Goal: Information Seeking & Learning: Learn about a topic

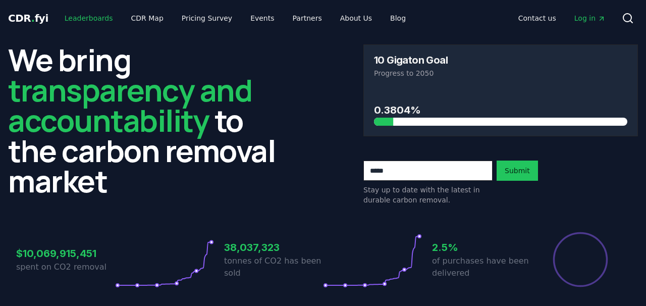
click at [82, 18] on link "Leaderboards" at bounding box center [89, 18] width 65 height 18
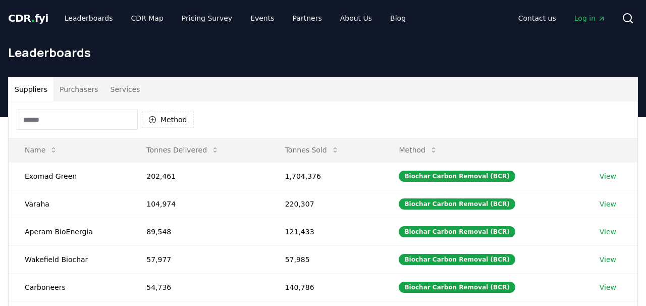
click at [76, 98] on button "Purchasers" at bounding box center [79, 89] width 51 height 24
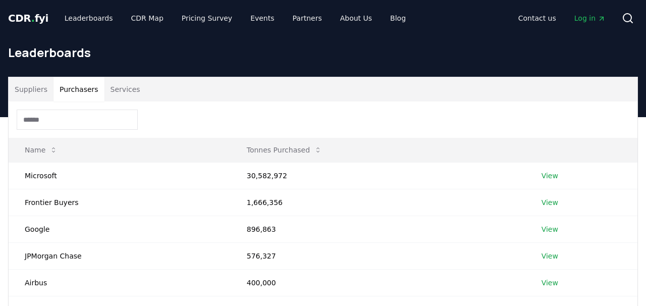
click at [68, 123] on input at bounding box center [77, 120] width 121 height 20
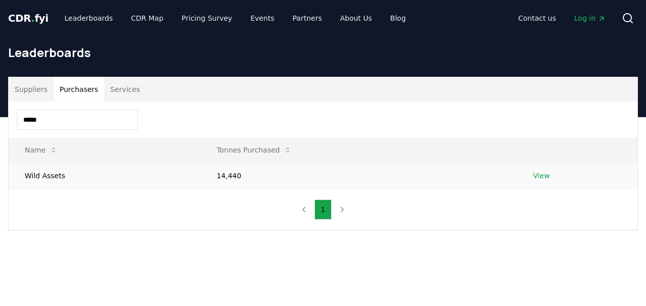
type input "****"
click at [537, 172] on link "View" at bounding box center [541, 176] width 17 height 10
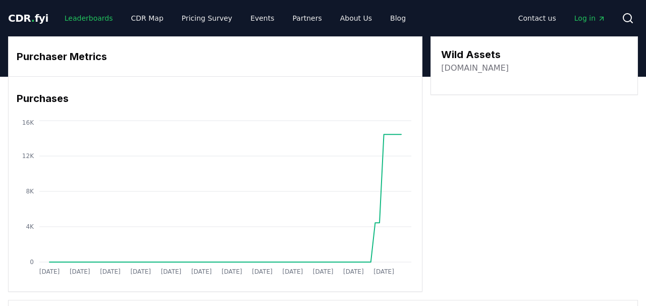
click at [85, 18] on link "Leaderboards" at bounding box center [89, 18] width 65 height 18
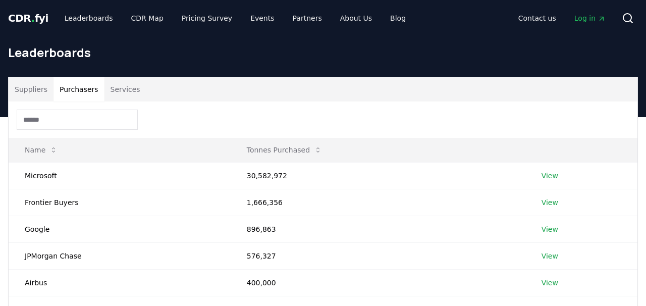
click at [78, 87] on button "Purchasers" at bounding box center [79, 89] width 51 height 24
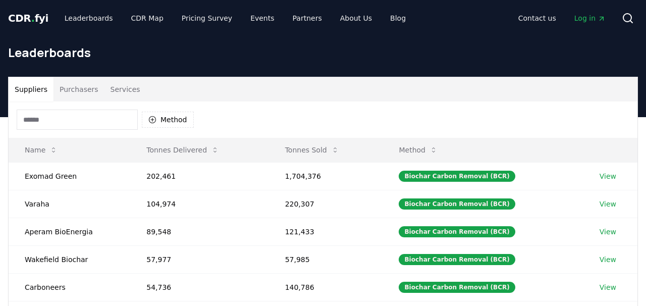
click at [41, 89] on button "Suppliers" at bounding box center [31, 89] width 45 height 24
click at [48, 109] on div "Method" at bounding box center [323, 119] width 629 height 36
click at [48, 115] on input at bounding box center [77, 120] width 121 height 20
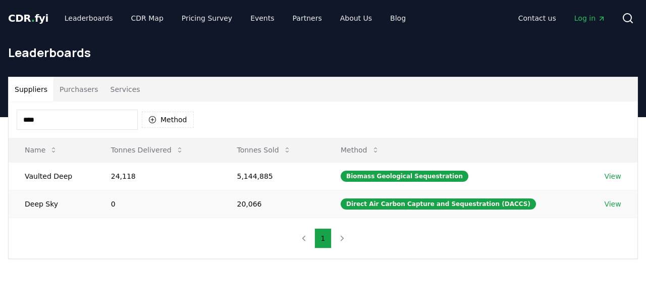
type input "****"
click at [610, 200] on link "View" at bounding box center [612, 204] width 17 height 10
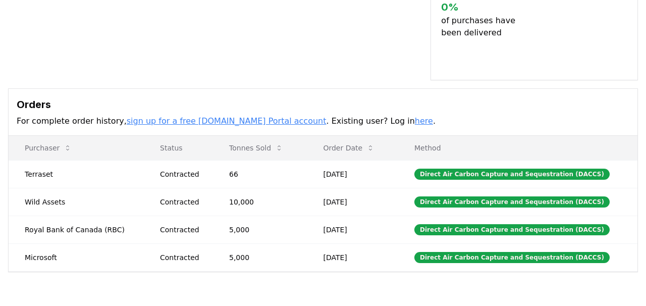
scroll to position [325, 0]
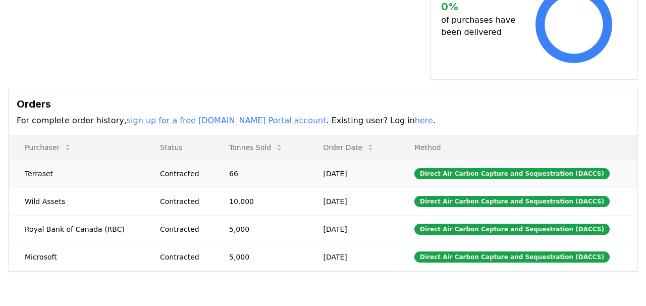
drag, startPoint x: 371, startPoint y: 150, endPoint x: 323, endPoint y: 149, distance: 48.5
click at [340, 160] on td "Jul 09, 2025" at bounding box center [352, 174] width 91 height 28
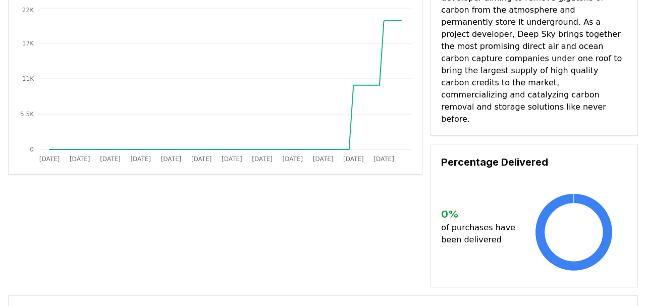
scroll to position [0, 0]
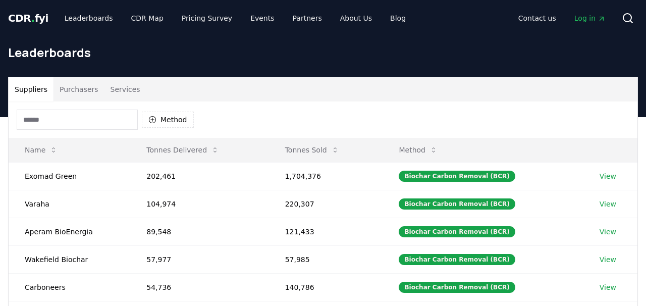
click at [51, 121] on input at bounding box center [77, 120] width 121 height 20
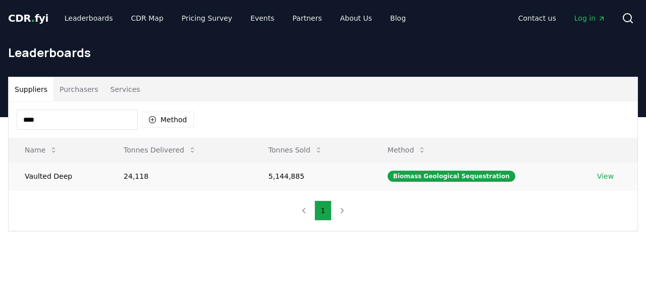
type input "****"
click at [608, 175] on link "View" at bounding box center [605, 176] width 17 height 10
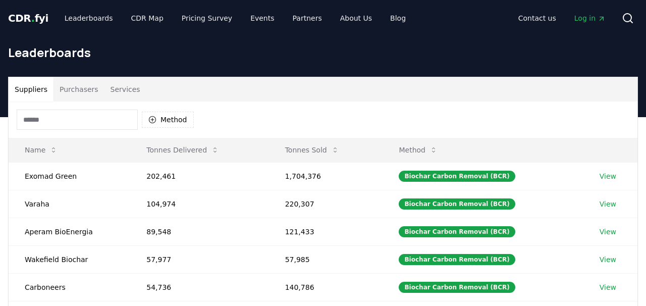
click at [75, 121] on input at bounding box center [77, 120] width 121 height 20
type input "***"
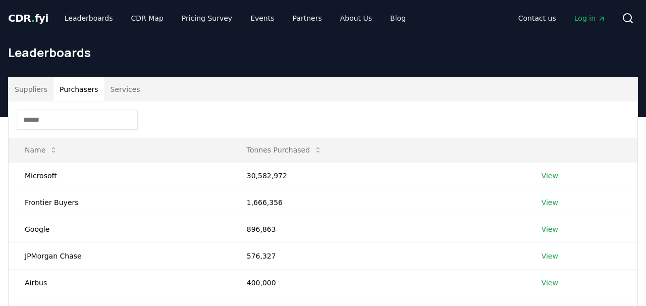
click at [95, 87] on button "Purchasers" at bounding box center [79, 89] width 51 height 24
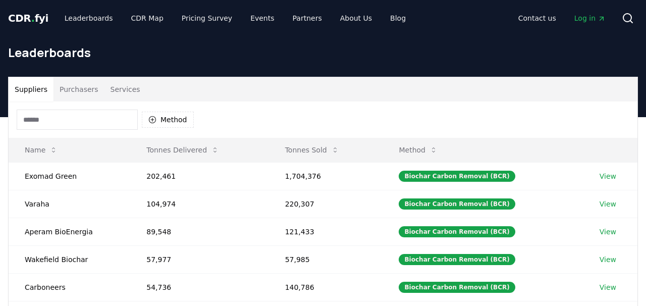
click at [39, 94] on button "Suppliers" at bounding box center [31, 89] width 45 height 24
click at [44, 115] on input at bounding box center [77, 120] width 121 height 20
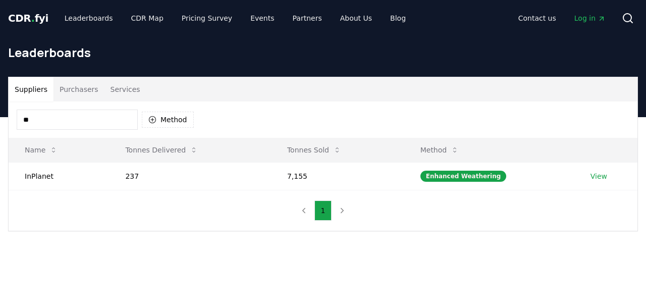
type input "*"
type input "***"
click at [603, 175] on link "View" at bounding box center [599, 176] width 17 height 10
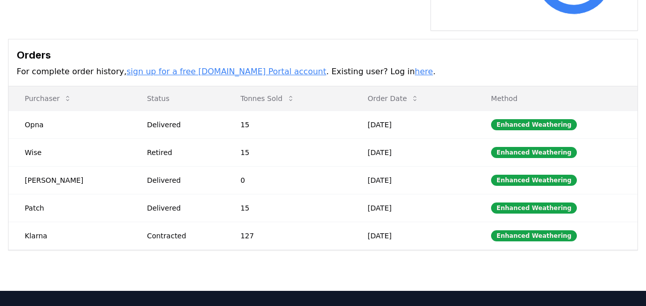
scroll to position [303, 0]
